Goal: Information Seeking & Learning: Learn about a topic

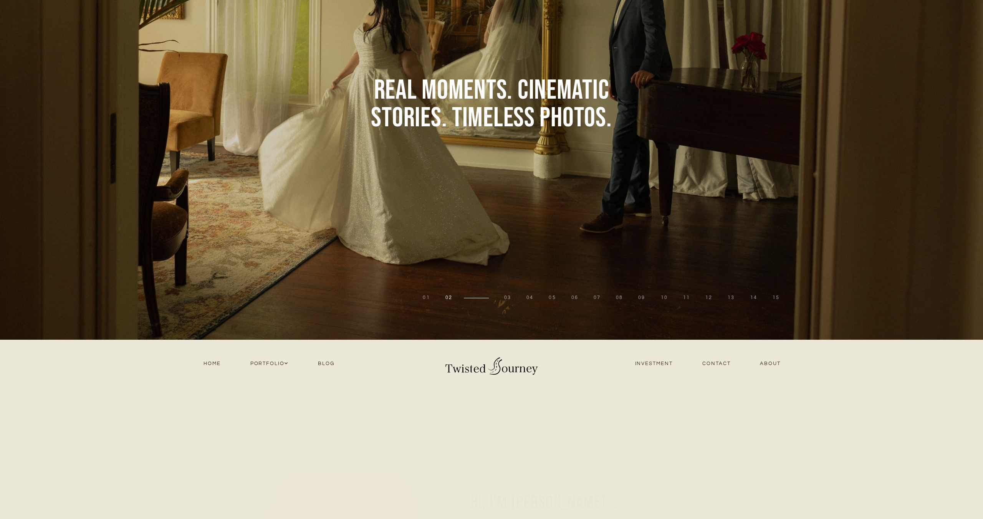
scroll to position [140, 0]
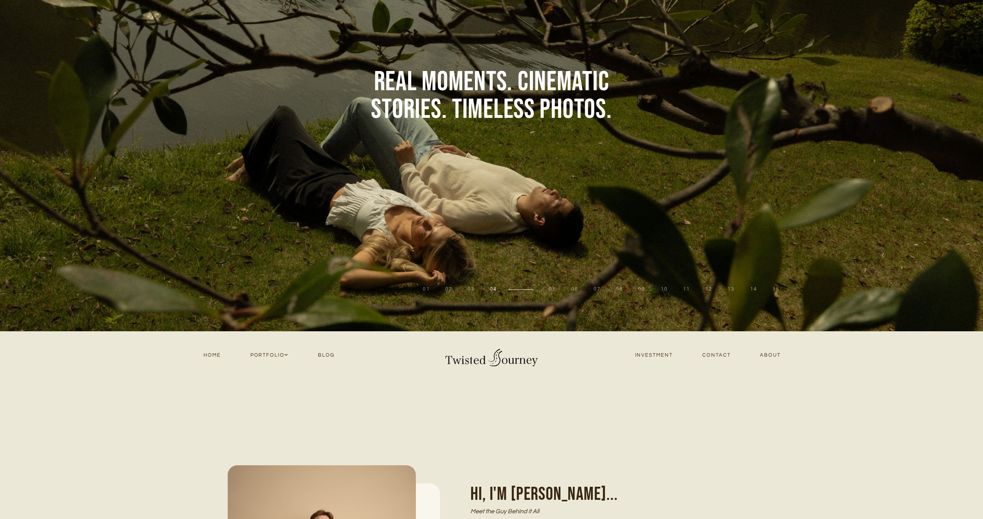
click at [327, 359] on link "Blog" at bounding box center [326, 355] width 46 height 10
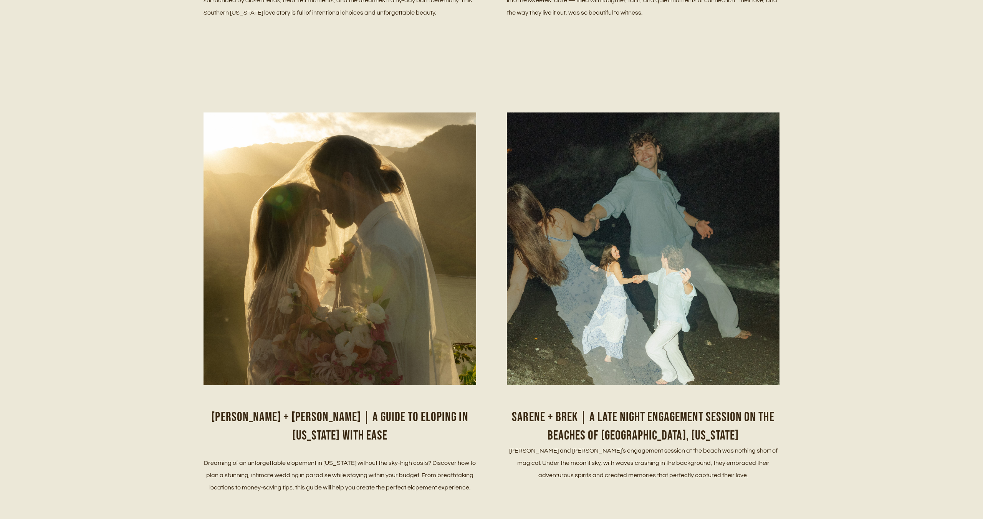
scroll to position [528, 0]
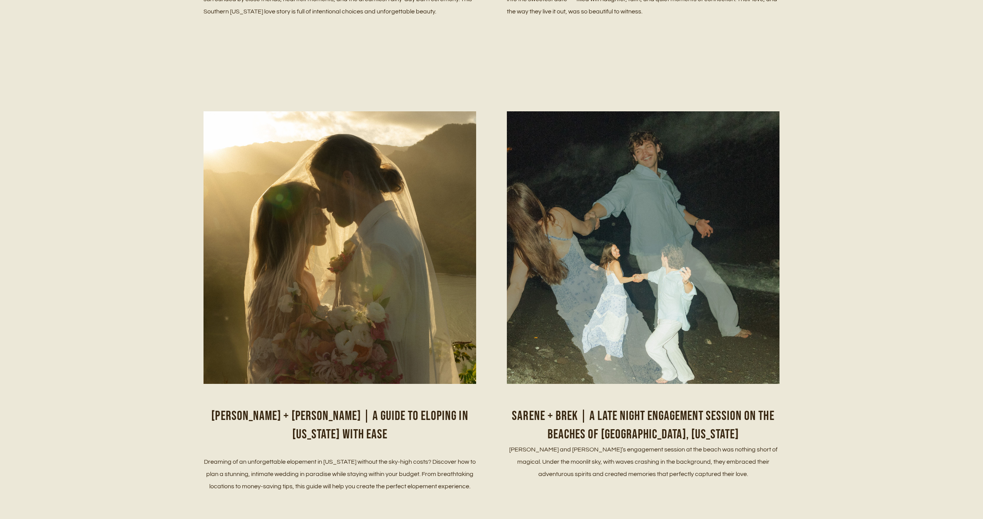
click at [398, 180] on img at bounding box center [340, 267] width 273 height 419
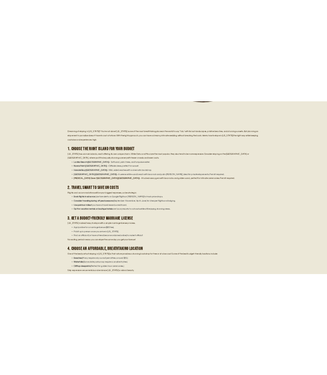
scroll to position [426, 0]
